Goal: Contribute content: Contribute content

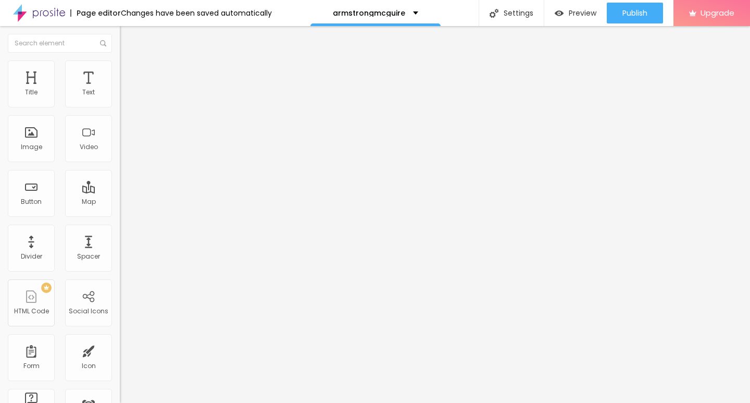
click at [120, 232] on img at bounding box center [122, 229] width 5 height 5
click at [120, 90] on span "Add image" at bounding box center [141, 85] width 43 height 9
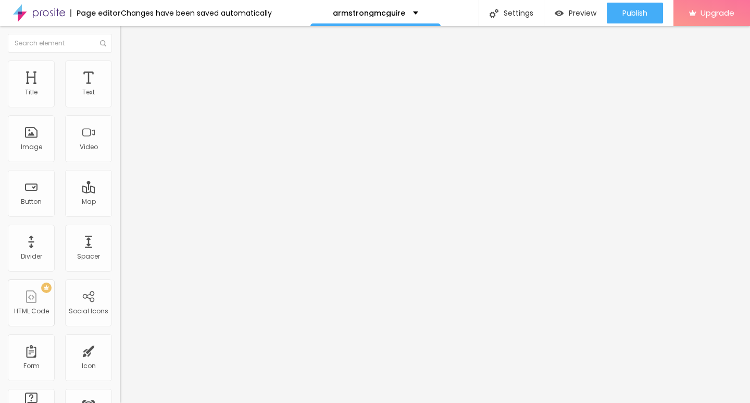
click at [120, 69] on li "Style" at bounding box center [180, 65] width 120 height 10
click at [120, 108] on div at bounding box center [180, 102] width 120 height 9
type input "10"
click at [120, 107] on input "range" at bounding box center [153, 102] width 67 height 8
type input "10"
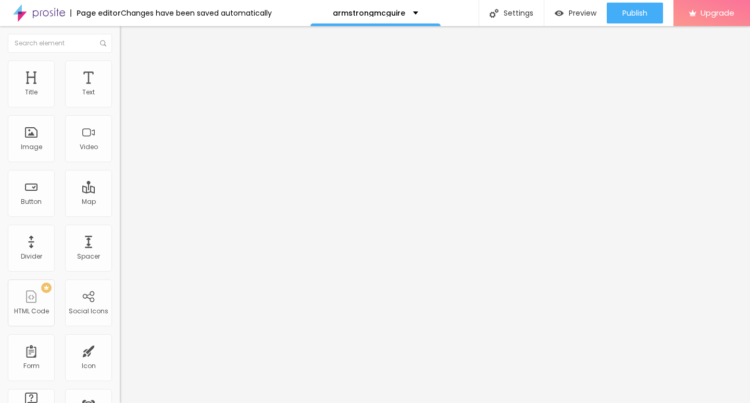
type input "25"
click at [120, 107] on input "range" at bounding box center [153, 102] width 67 height 8
type input "25"
type input "20"
click at [120, 107] on input "range" at bounding box center [153, 102] width 67 height 8
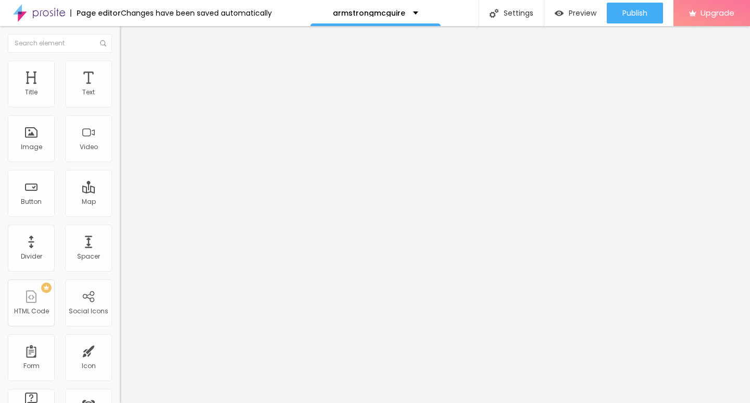
type input "20"
click at [128, 39] on div "Edit Image" at bounding box center [155, 38] width 55 height 8
click at [120, 90] on span "Change image" at bounding box center [148, 85] width 56 height 9
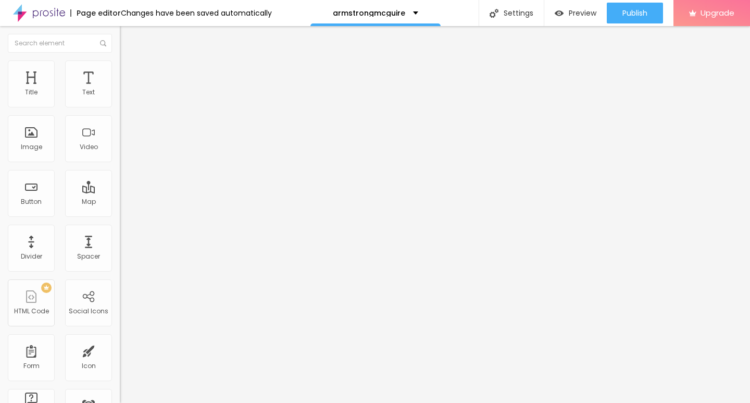
click at [120, 214] on input "https://" at bounding box center [182, 208] width 125 height 10
paste input "ummmf—.[DOMAIN_NAME]"
type input "[URL][DOMAIN_NAME]"
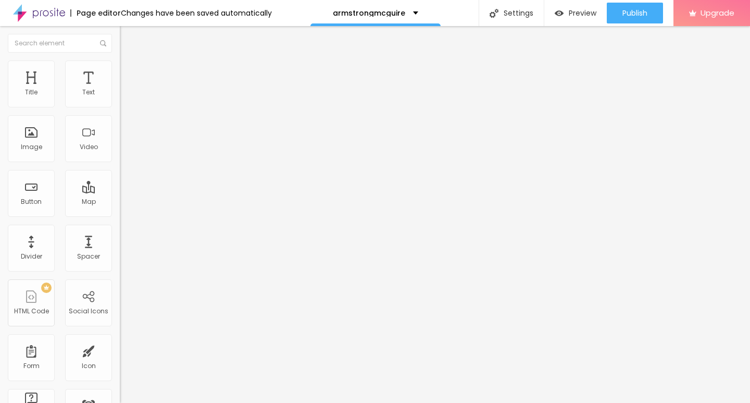
scroll to position [0, 9]
click at [128, 36] on div "Edit Image" at bounding box center [155, 38] width 55 height 8
click at [128, 40] on div "Edit Text" at bounding box center [151, 38] width 47 height 8
click at [128, 38] on div "Edit Text" at bounding box center [151, 38] width 47 height 8
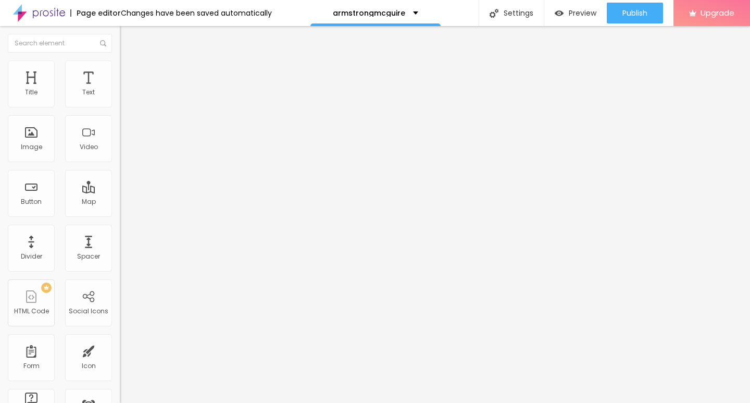
click at [120, 98] on input "Click me" at bounding box center [182, 93] width 125 height 10
paste input "→ VIEW DOCUMENT HERE"
type input "→ VIEW DOCUMENT HERE"
click at [120, 160] on span "Default" at bounding box center [131, 159] width 22 height 9
click at [120, 170] on span "Small" at bounding box center [129, 166] width 19 height 9
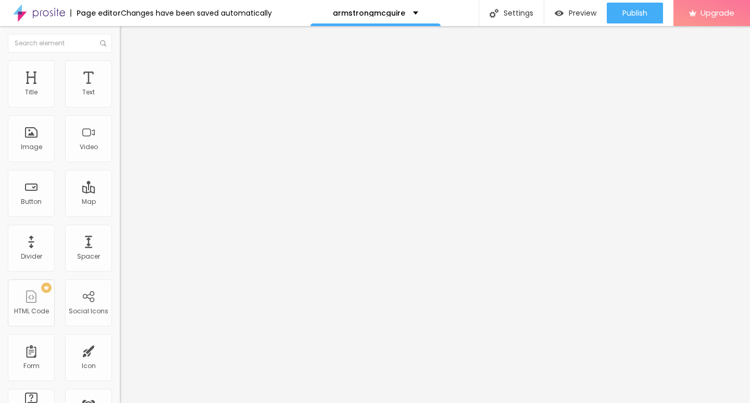
click at [120, 214] on input "[URL][DOMAIN_NAME]" at bounding box center [182, 208] width 125 height 10
click at [120, 215] on input "https://" at bounding box center [182, 209] width 125 height 10
paste input "text"
click at [128, 40] on div "Edit Button" at bounding box center [156, 38] width 56 height 8
click at [120, 215] on input "text" at bounding box center [182, 209] width 125 height 10
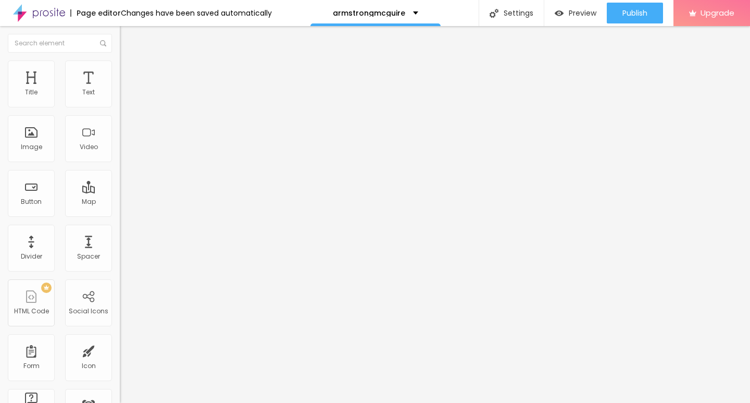
paste input "[URL][DOMAIN_NAME]"
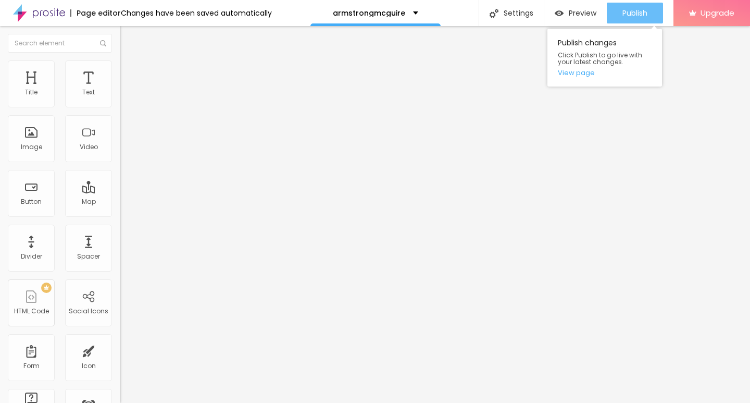
type input "[URL][DOMAIN_NAME]"
click at [641, 15] on span "Publish" at bounding box center [635, 13] width 25 height 8
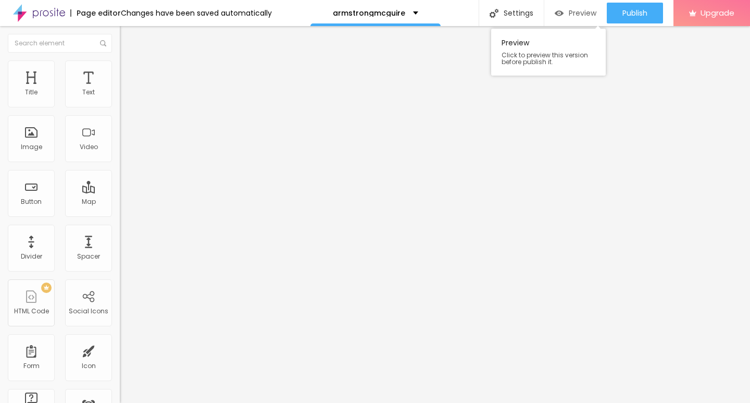
click at [580, 15] on span "Preview" at bounding box center [583, 13] width 28 height 8
